Goal: Task Accomplishment & Management: Complete application form

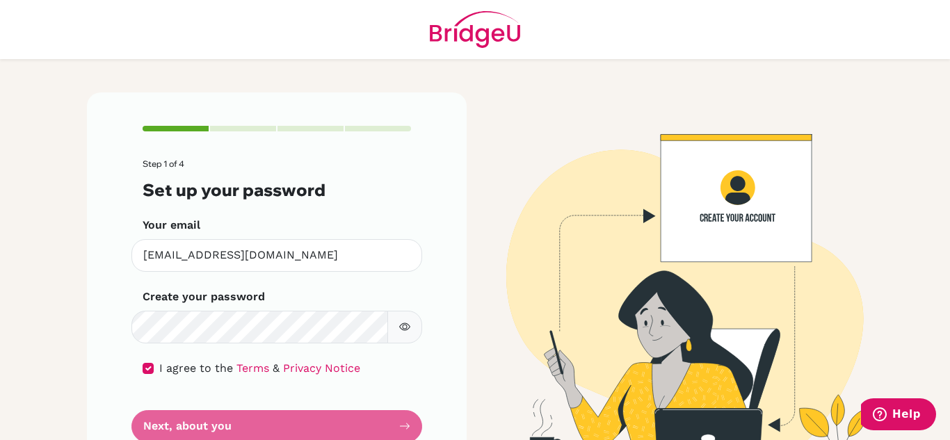
scroll to position [47, 0]
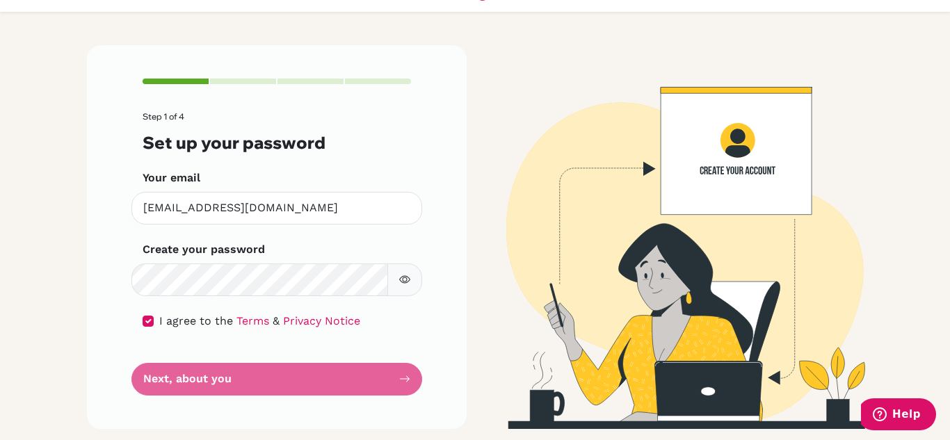
click at [273, 394] on form "Step 1 of 4 Set up your password Your email [EMAIL_ADDRESS][DOMAIN_NAME] Invali…" at bounding box center [277, 254] width 268 height 284
click at [379, 387] on form "Step 1 of 4 Set up your password Your email raiisa.2029@mis.sch.id Invalid emai…" at bounding box center [277, 254] width 268 height 284
click at [386, 382] on form "Step 1 of 4 Set up your password Your email raiisa.2029@mis.sch.id Invalid emai…" at bounding box center [277, 254] width 268 height 284
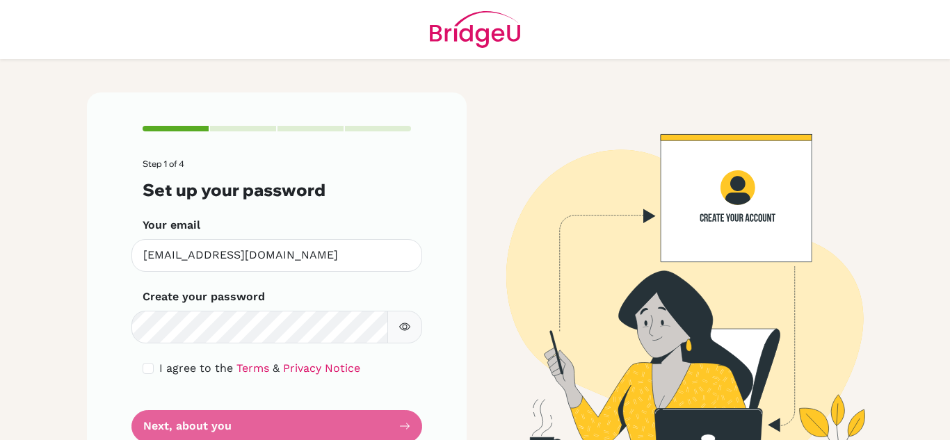
scroll to position [47, 0]
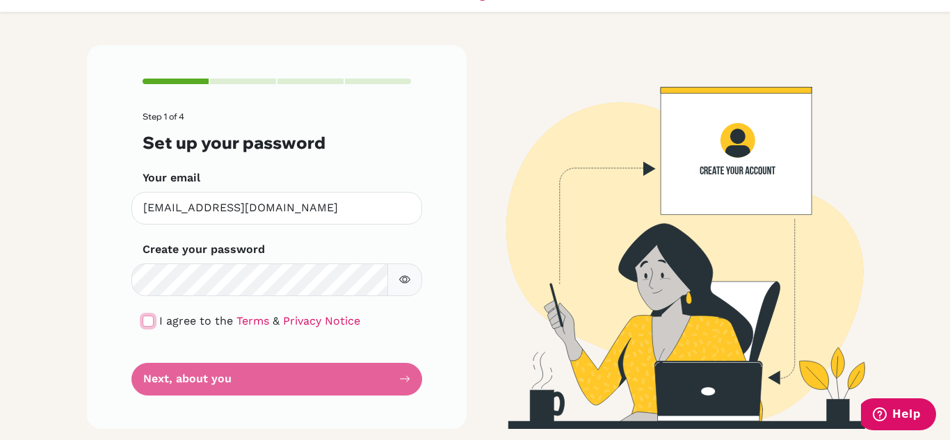
click at [143, 321] on input "checkbox" at bounding box center [148, 321] width 11 height 11
checkbox input "true"
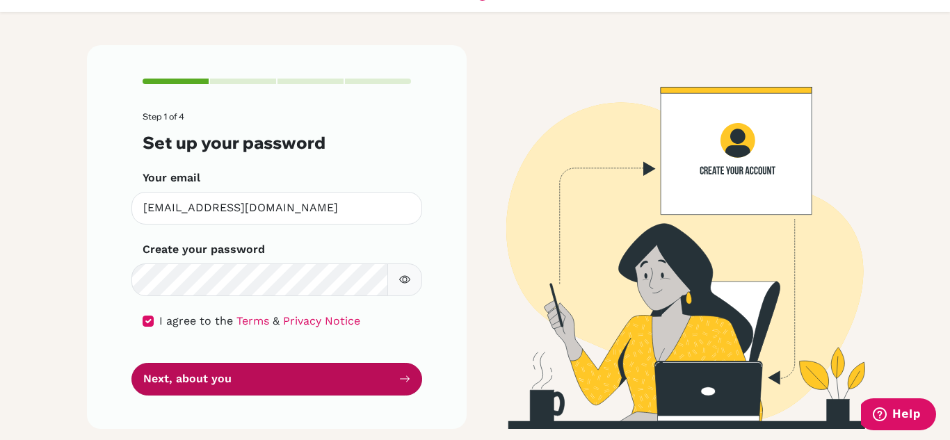
click at [288, 374] on button "Next, about you" at bounding box center [276, 379] width 291 height 33
